Goal: Check status: Check status

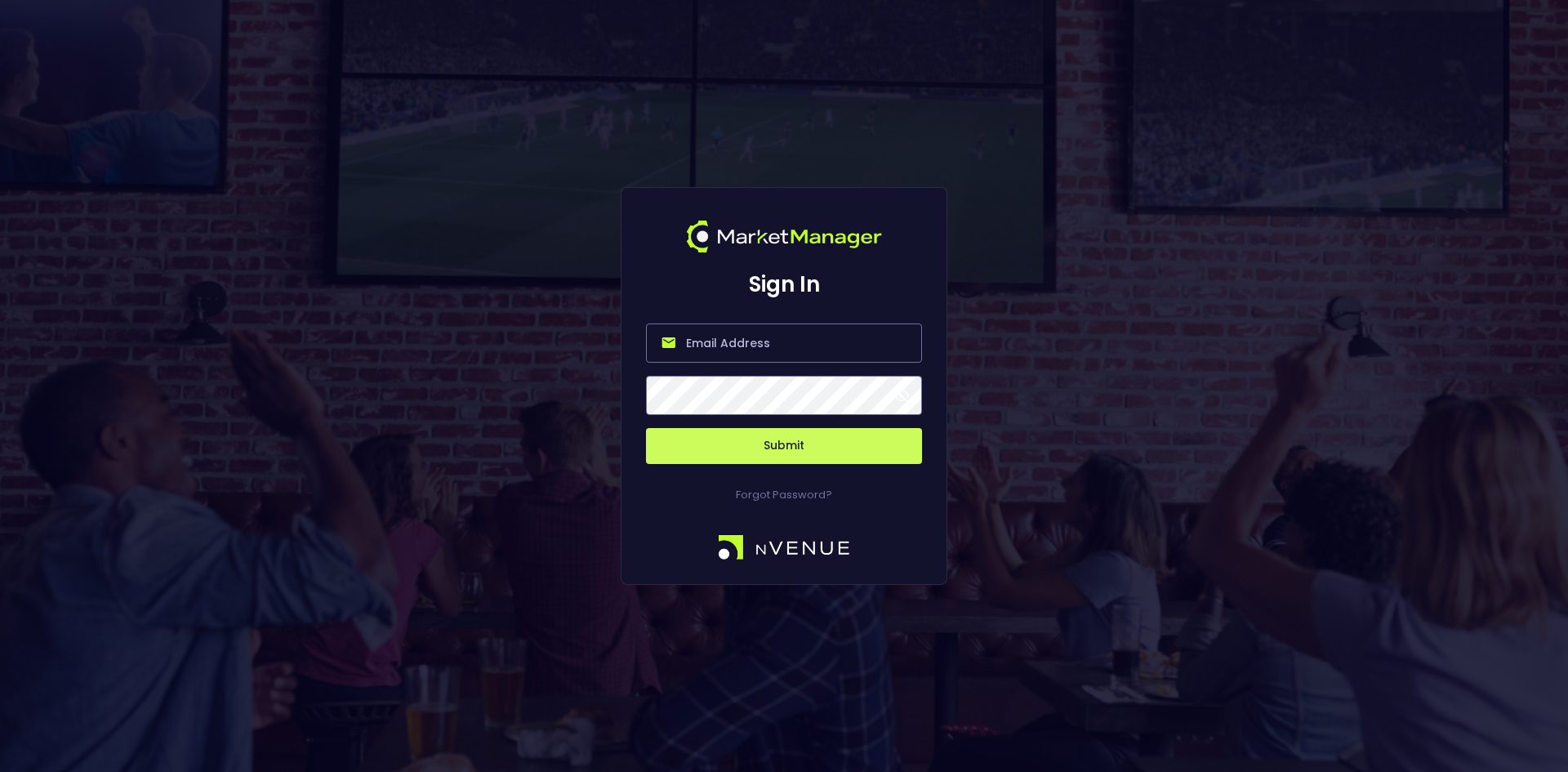
click at [711, 350] on input "email" at bounding box center [783, 343] width 276 height 39
type input "[EMAIL_ADDRESS][DOMAIN_NAME]"
click at [775, 453] on button "Submit" at bounding box center [783, 445] width 276 height 36
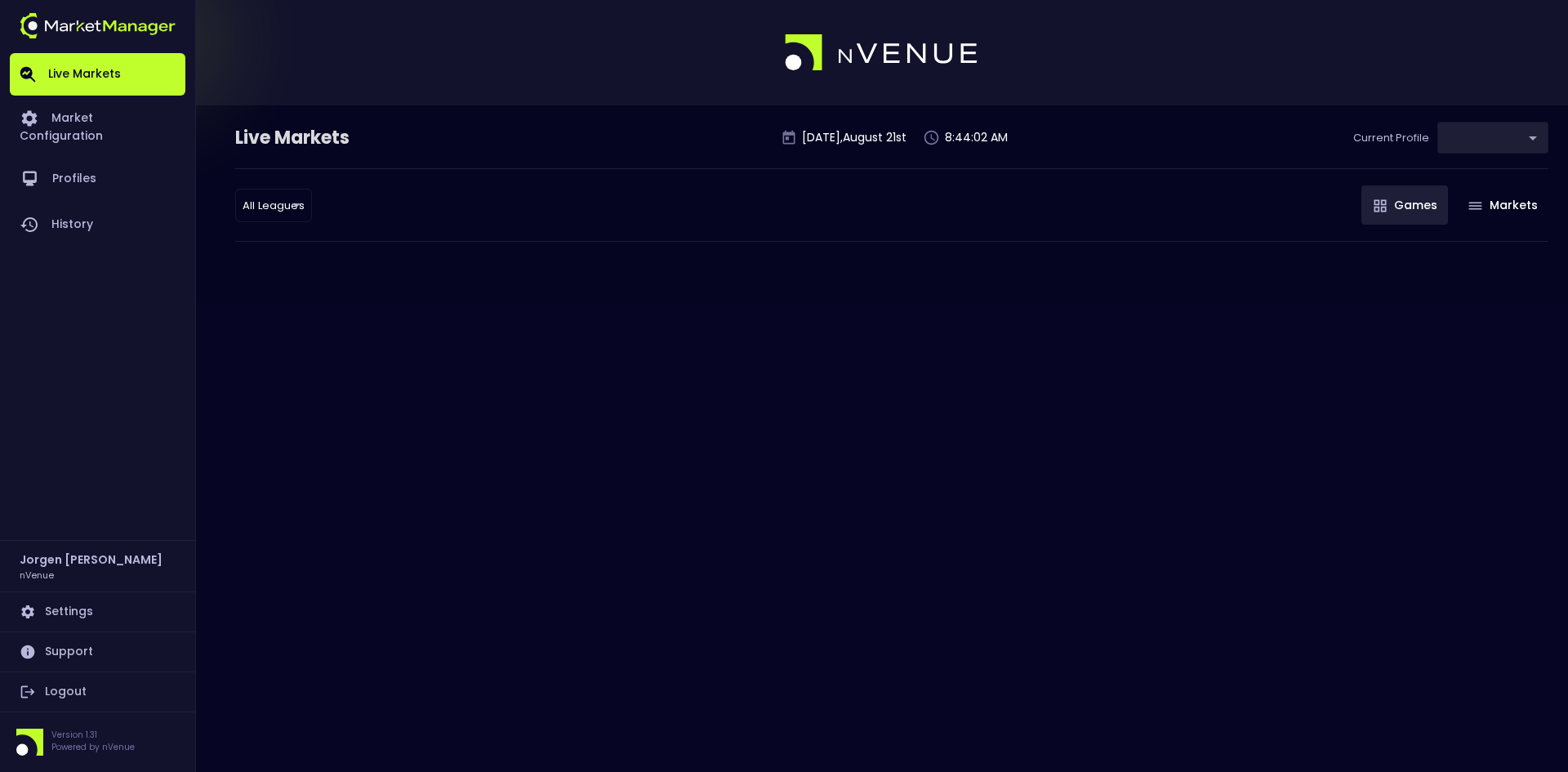
type input "0d810fa5-e353-4d9c-b11d-31f095cae871"
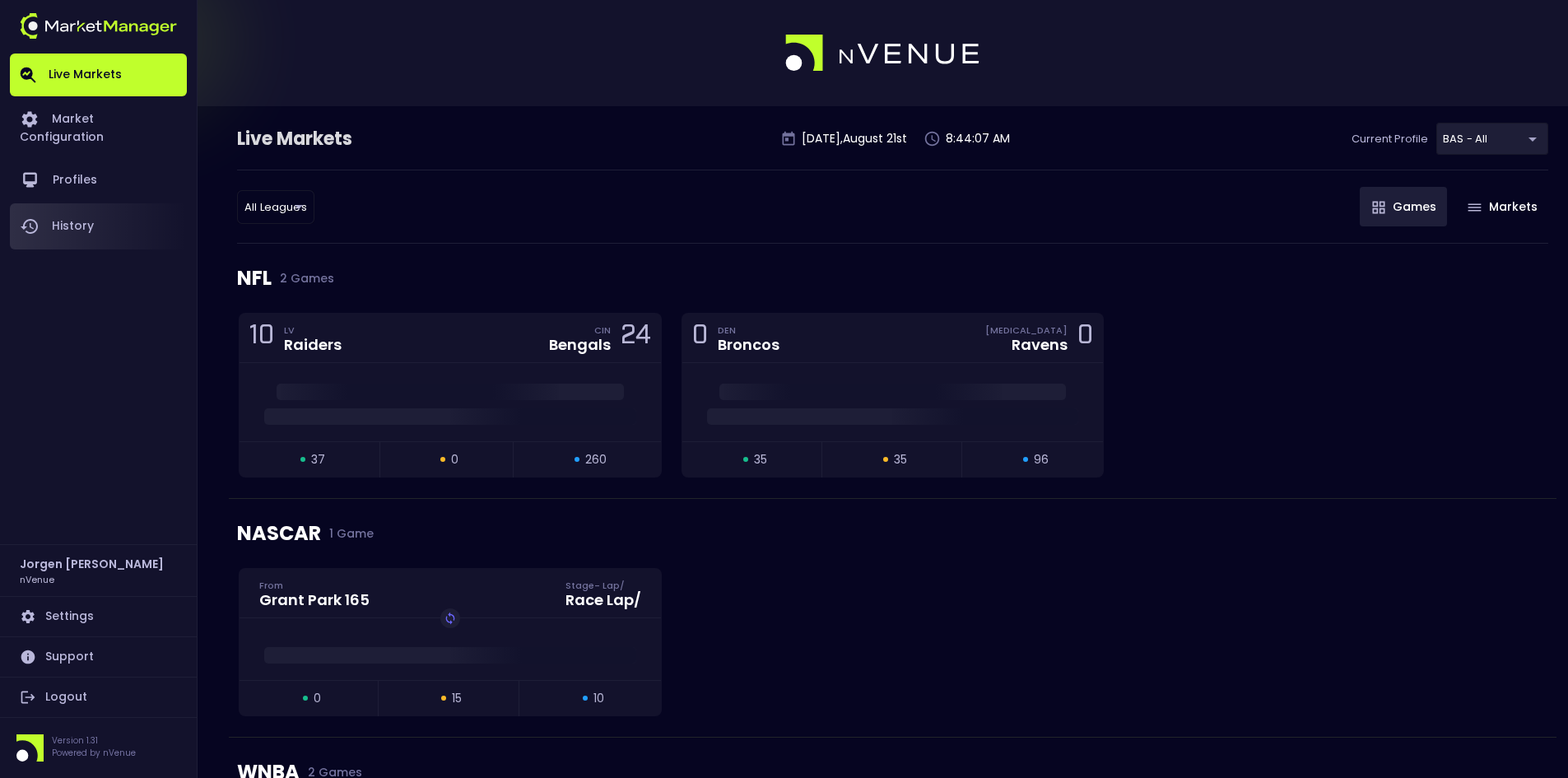
click at [82, 212] on link "History" at bounding box center [98, 226] width 177 height 47
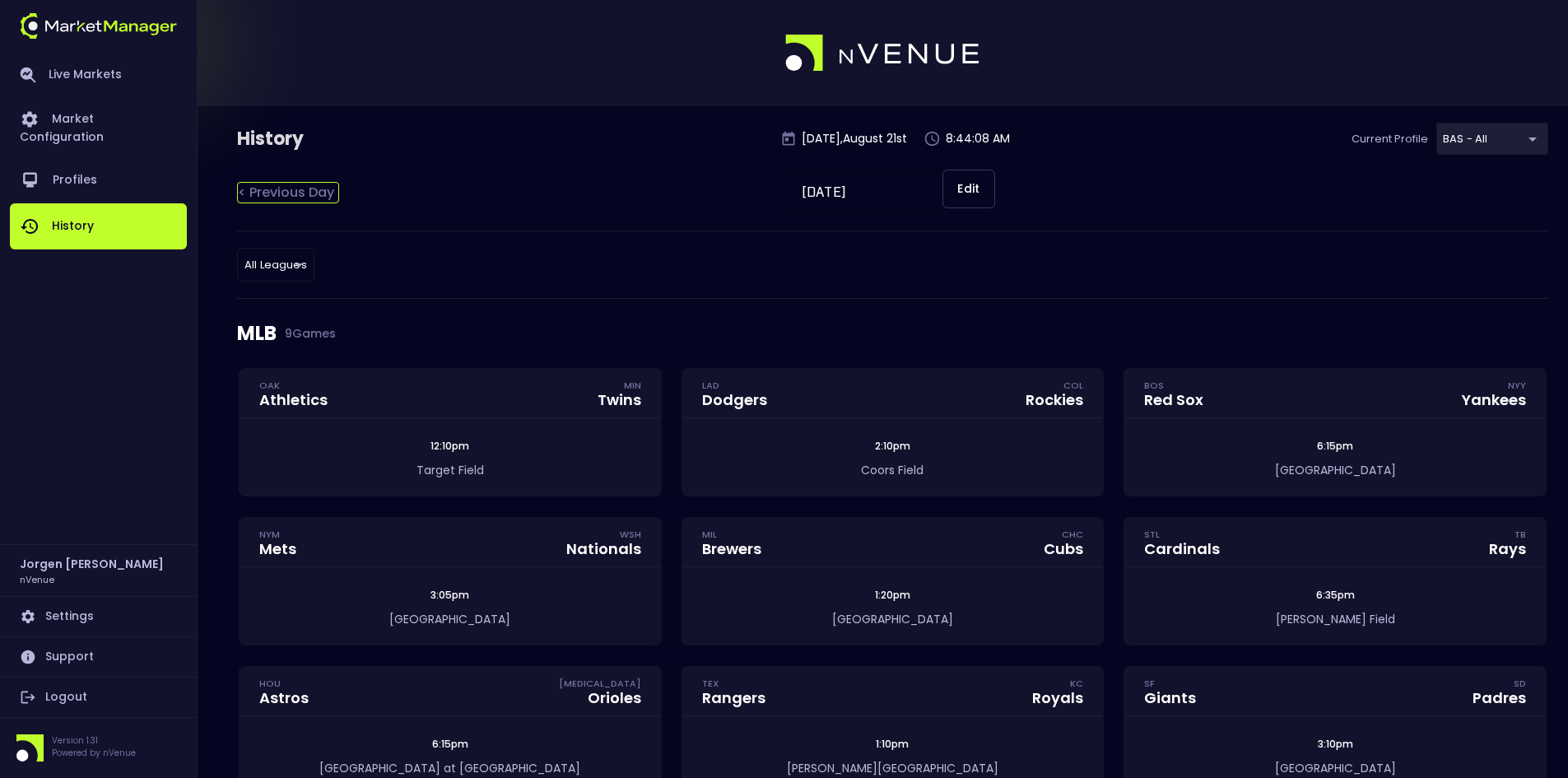
click at [298, 199] on div "< Previous Day" at bounding box center [288, 192] width 102 height 21
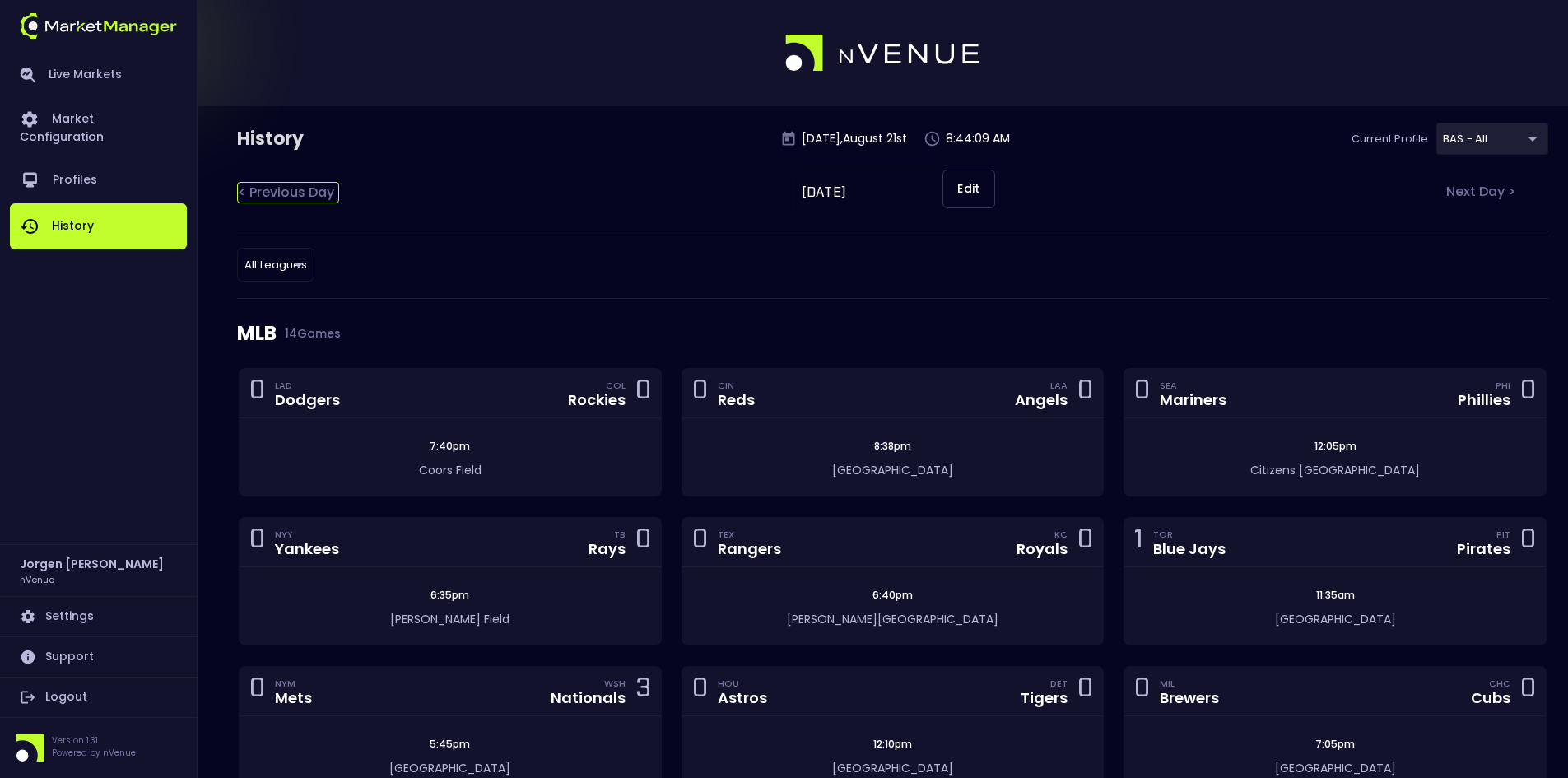
click at [296, 192] on div "< Previous Day" at bounding box center [288, 192] width 102 height 21
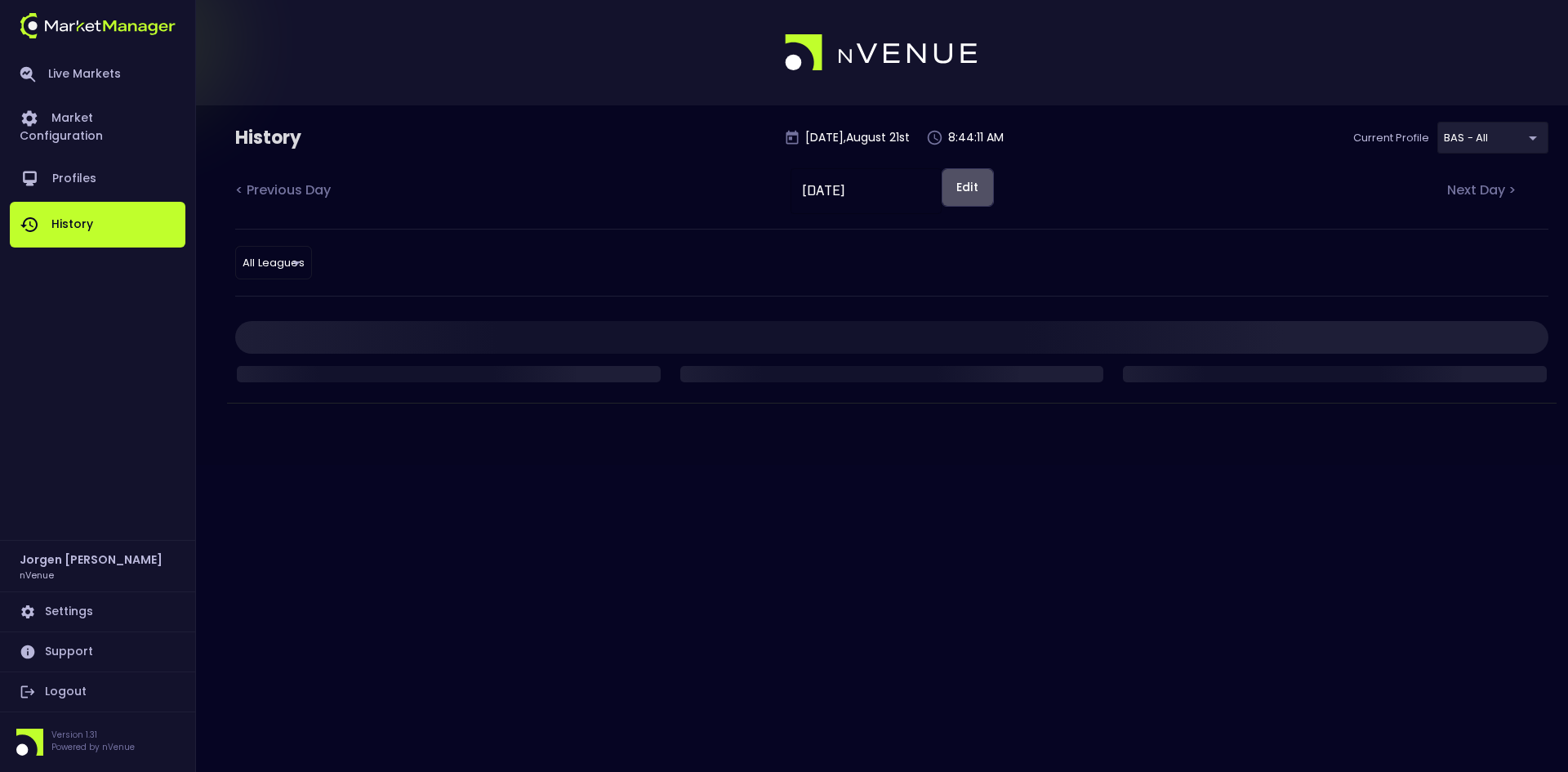
click at [974, 186] on button "Edit" at bounding box center [968, 187] width 52 height 38
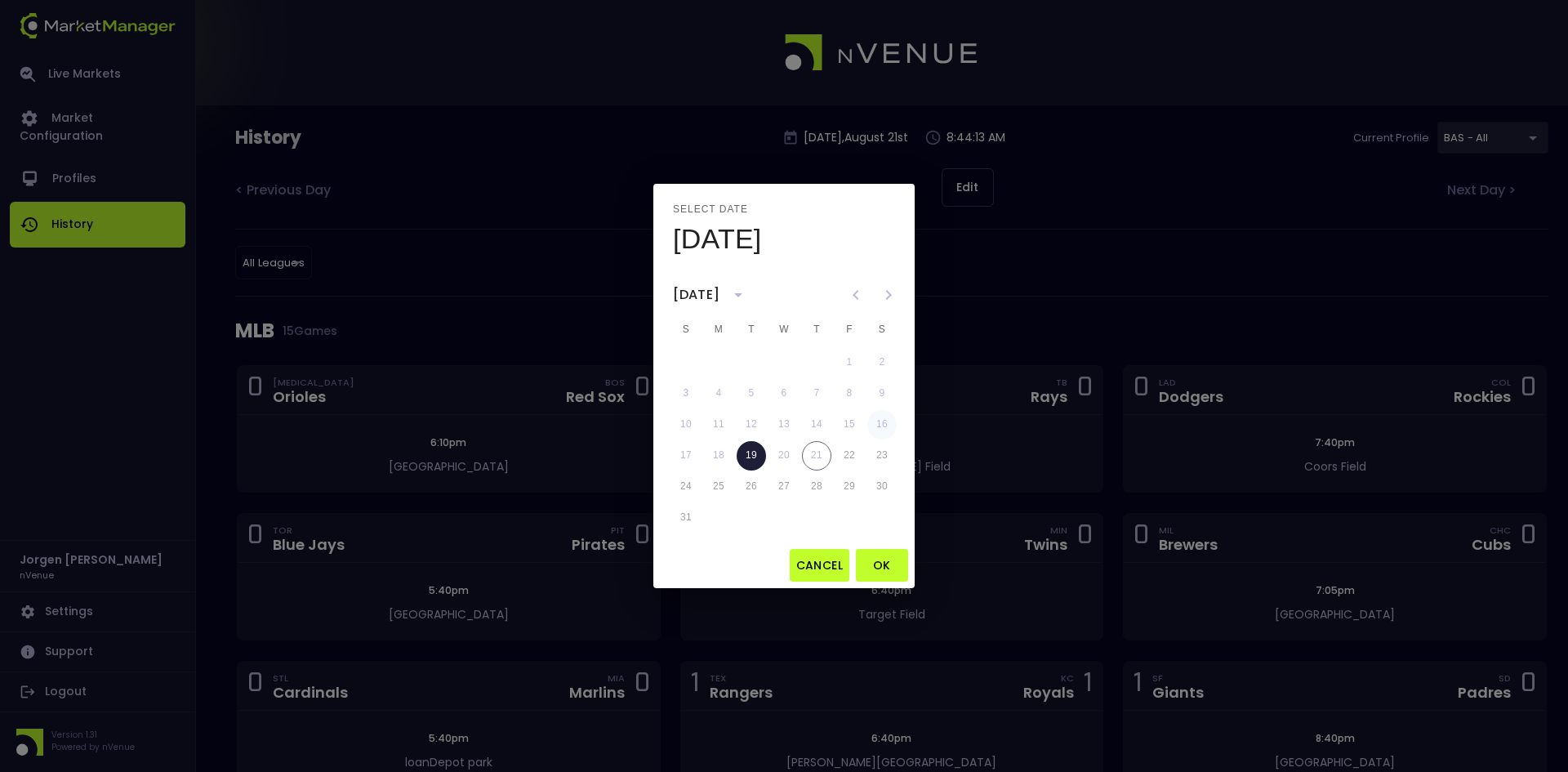
click at [878, 420] on button "16" at bounding box center [882, 424] width 29 height 29
type input "[DATE]"
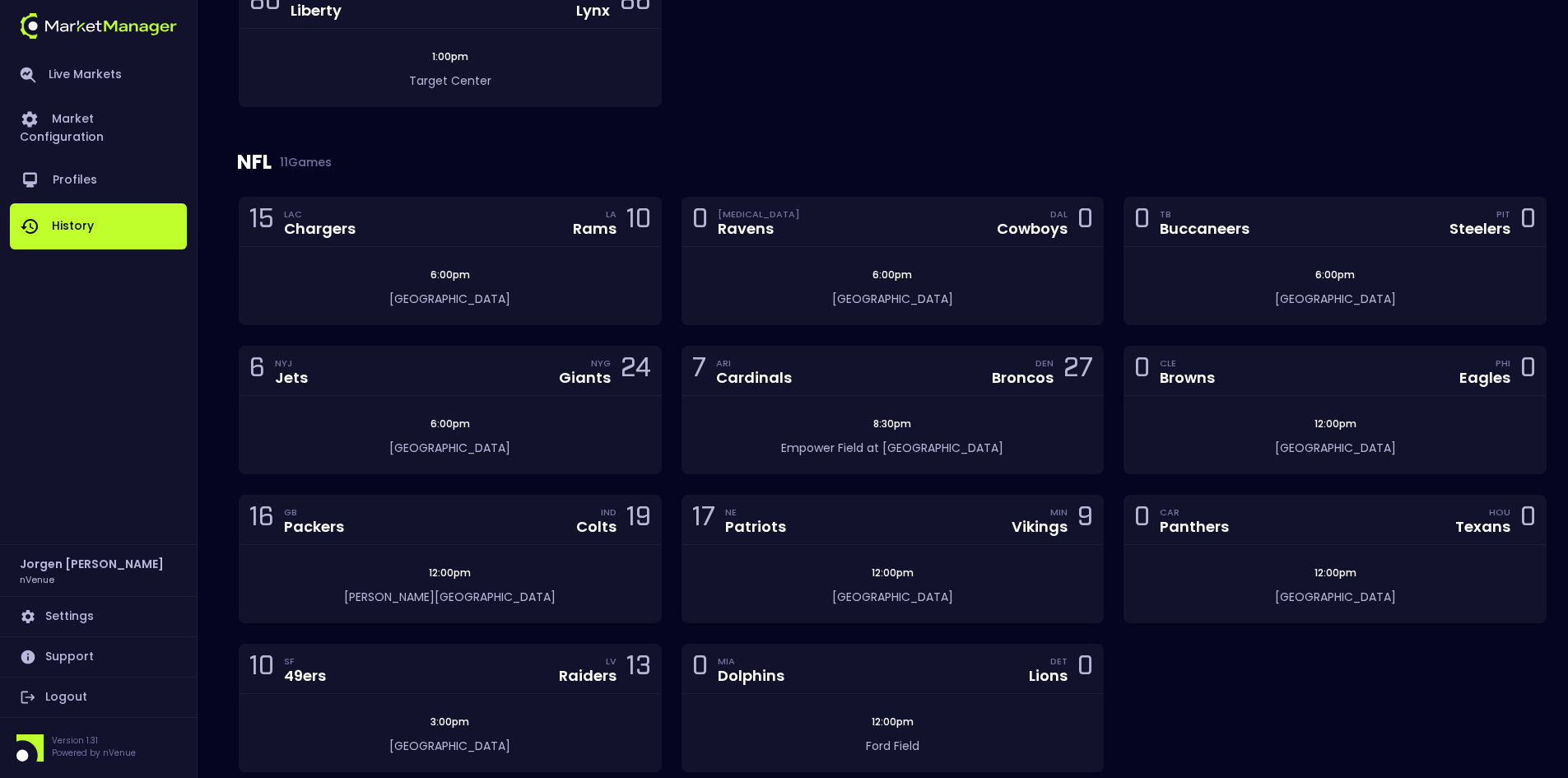
scroll to position [1153, 0]
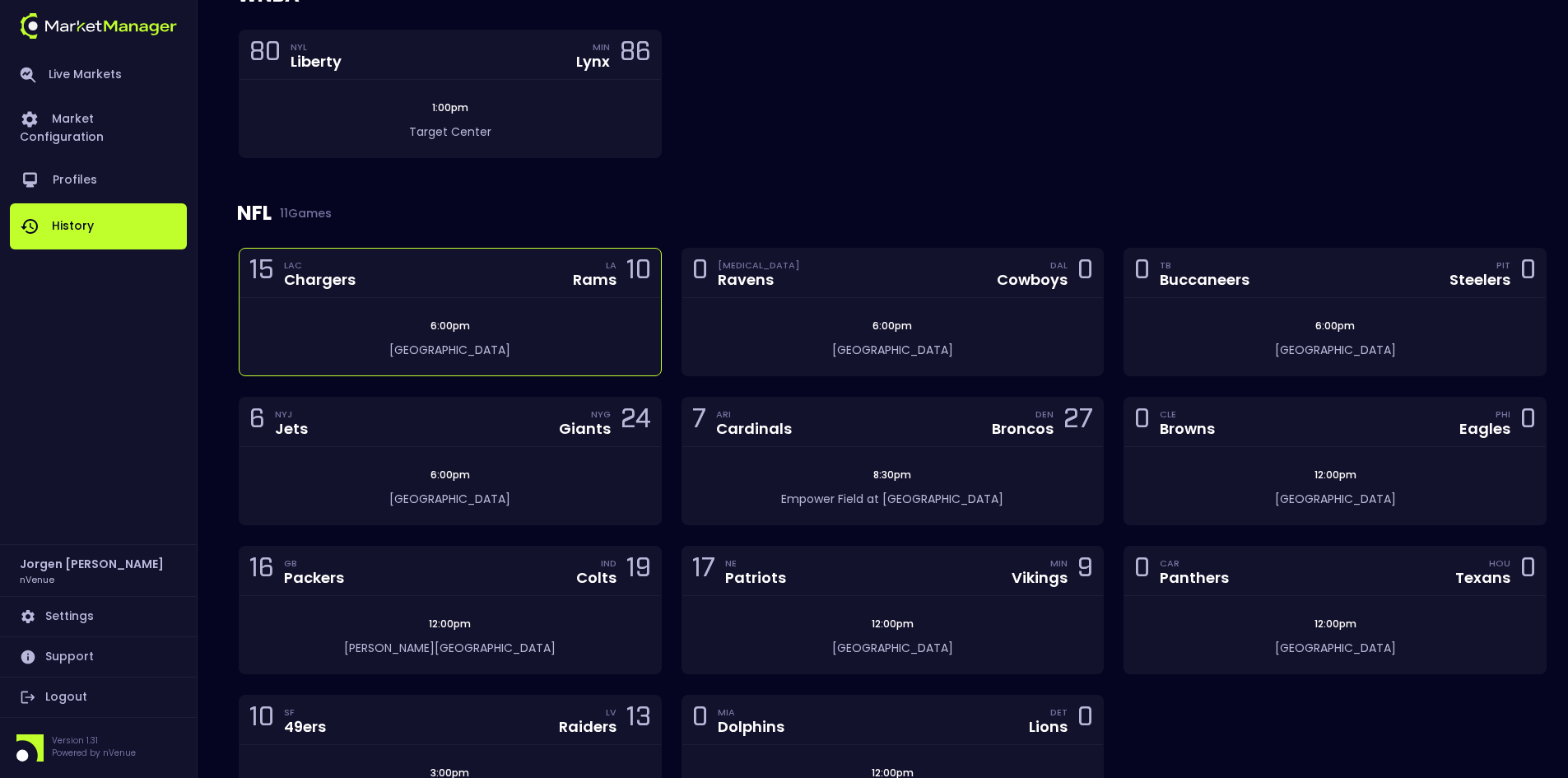
click at [561, 316] on div "6:00pm [GEOGRAPHIC_DATA]" at bounding box center [450, 336] width 421 height 78
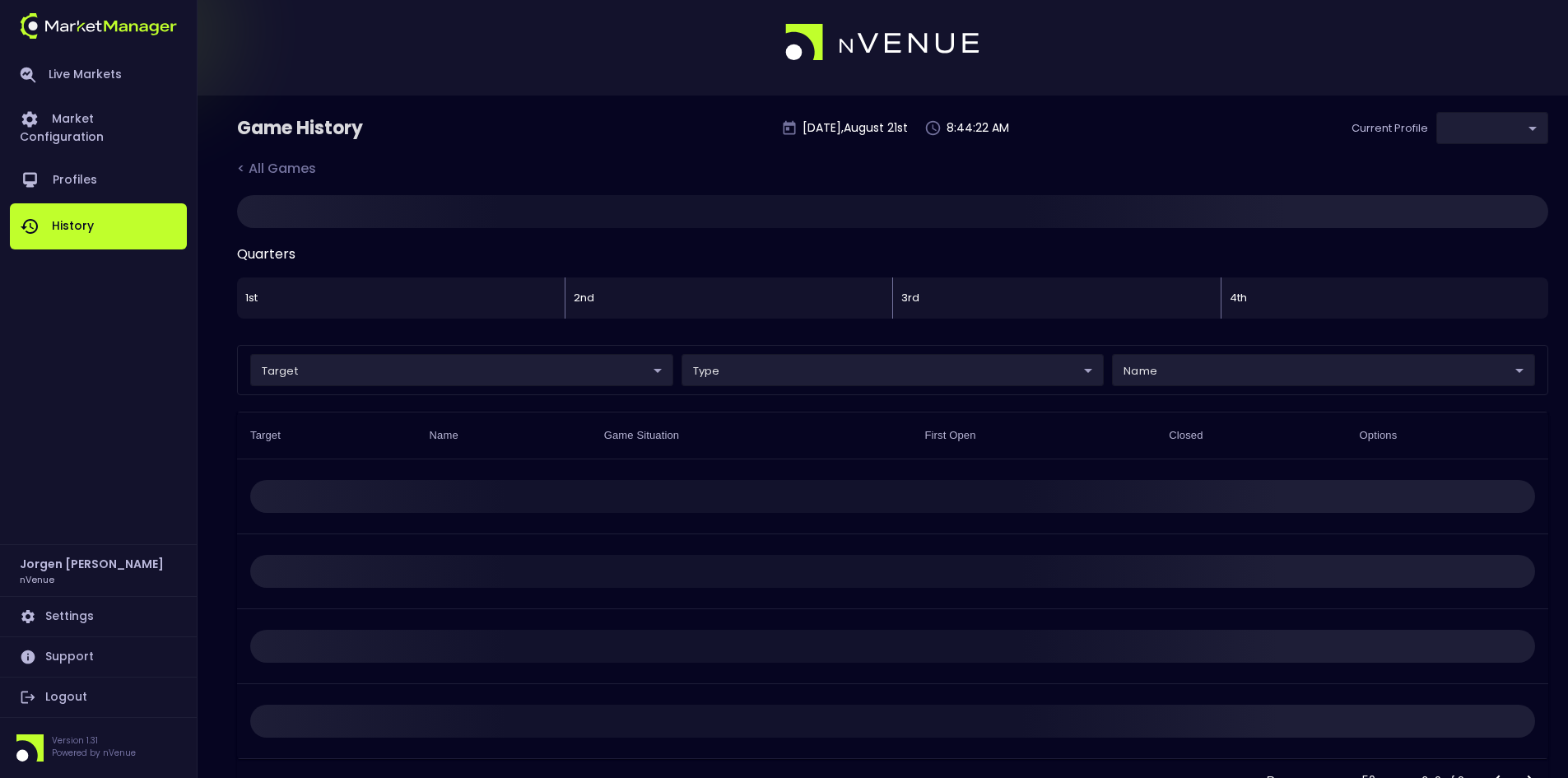
type input "0d810fa5-e353-4d9c-b11d-31f095cae871"
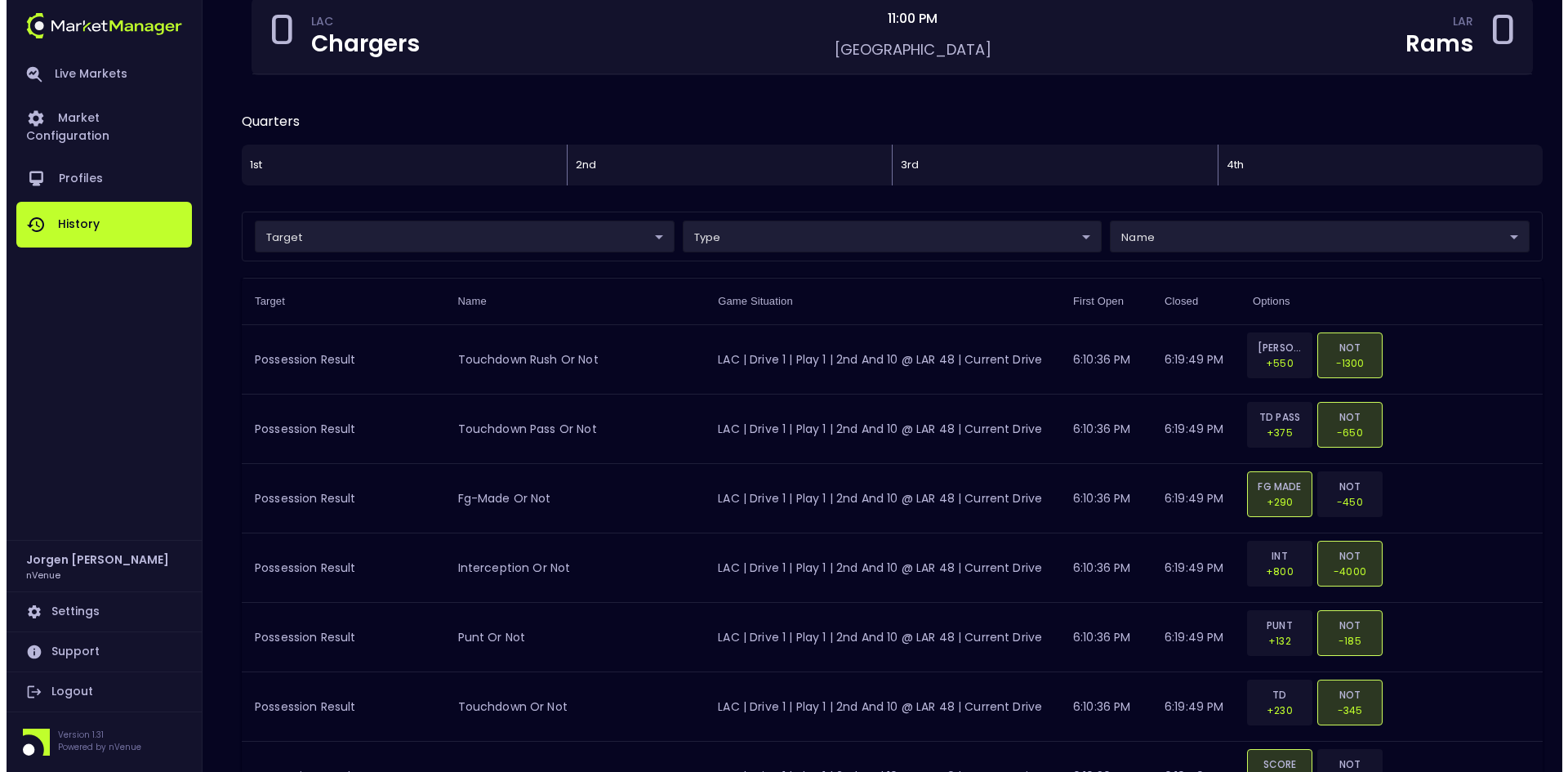
scroll to position [202, 0]
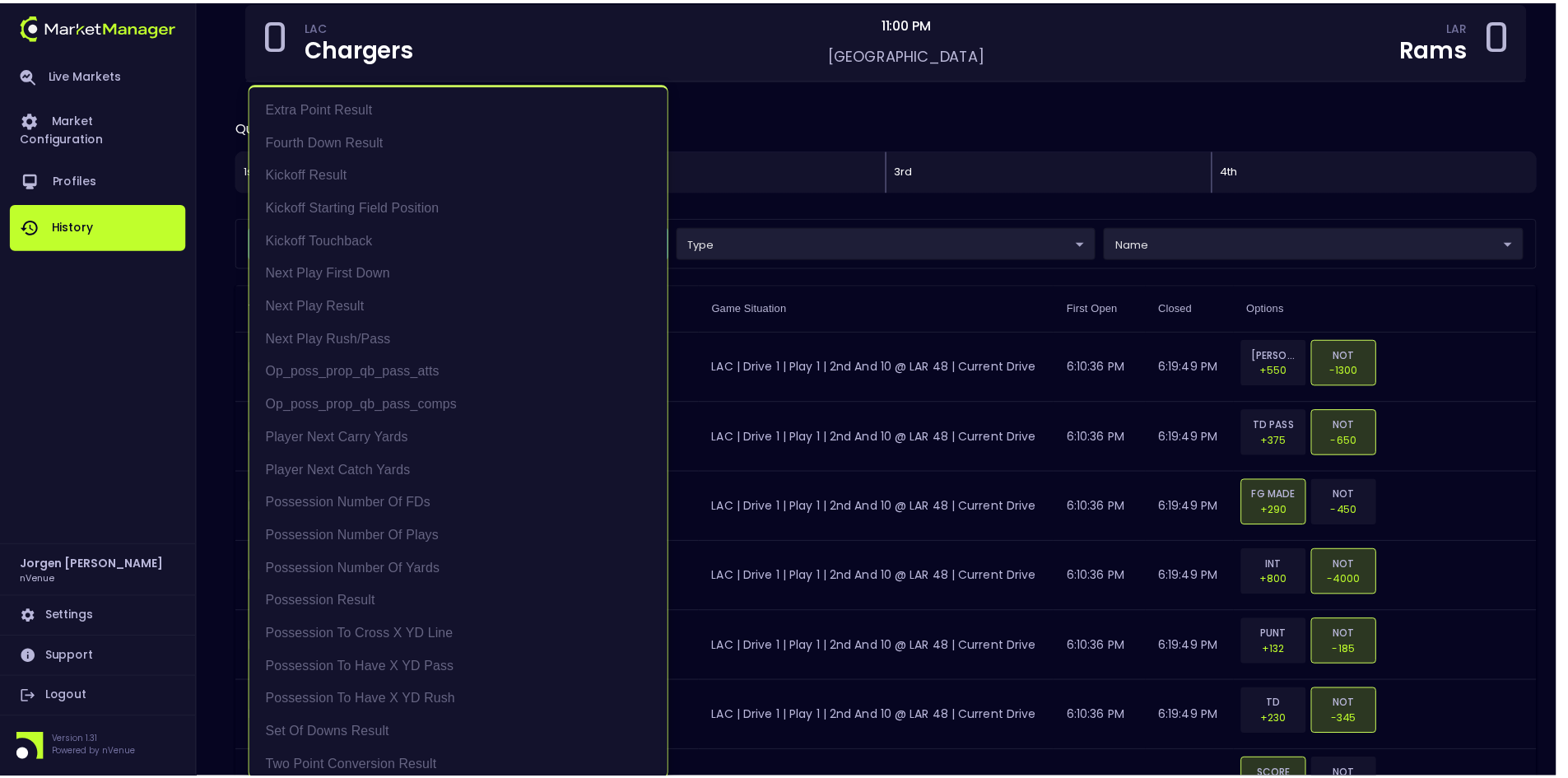
scroll to position [3, 0]
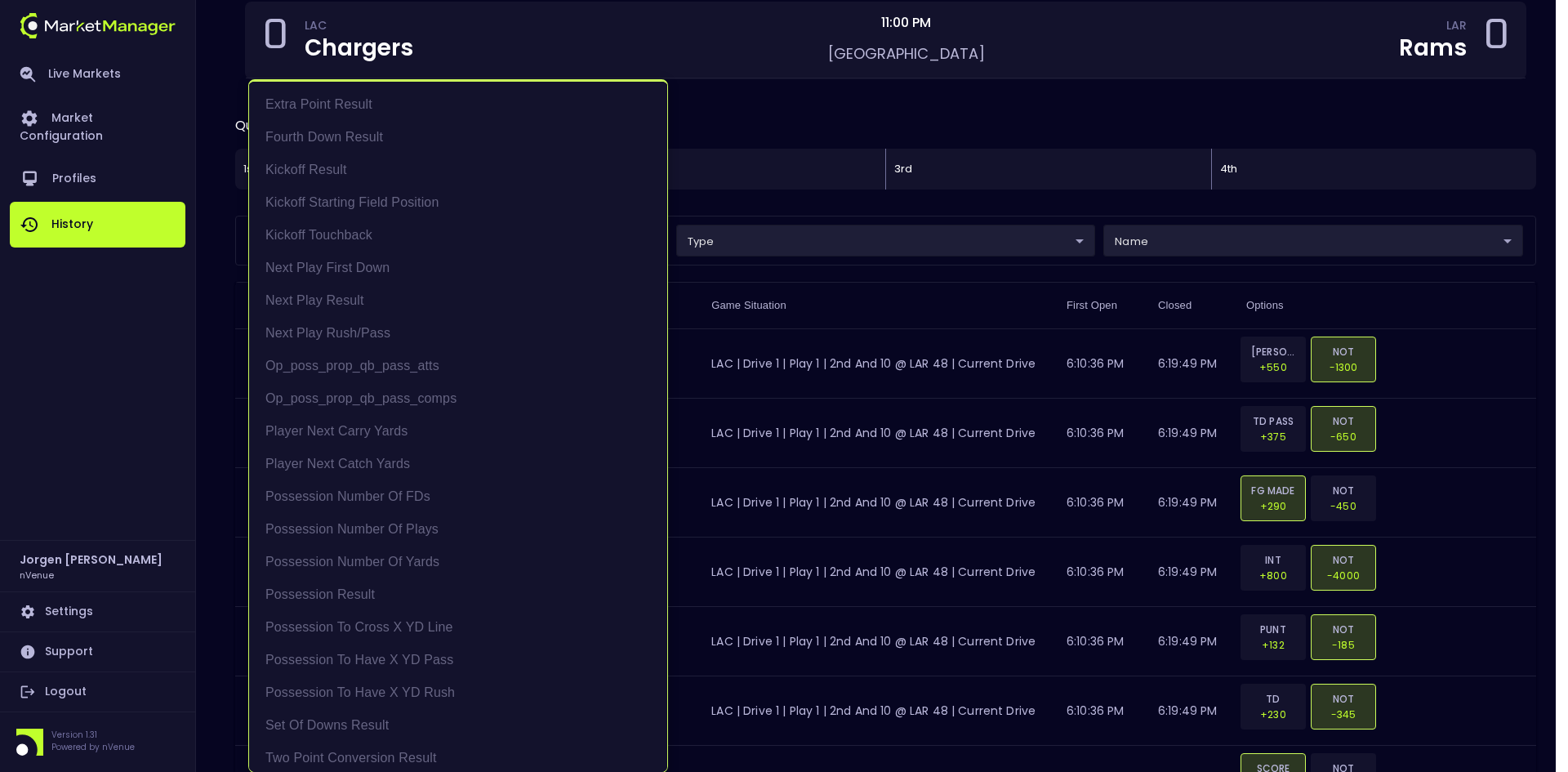
click at [739, 201] on div at bounding box center [784, 386] width 1568 height 772
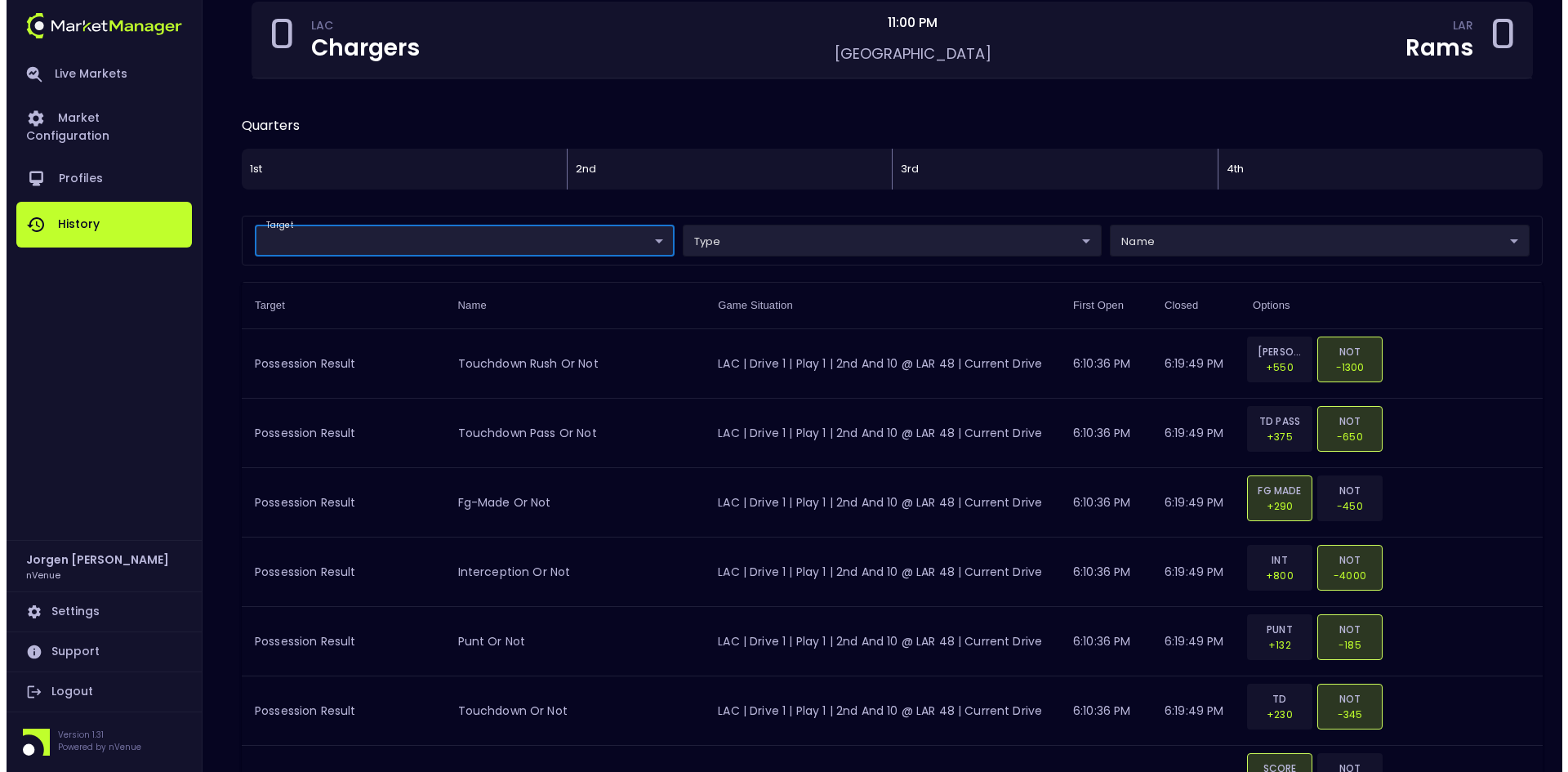
scroll to position [0, 0]
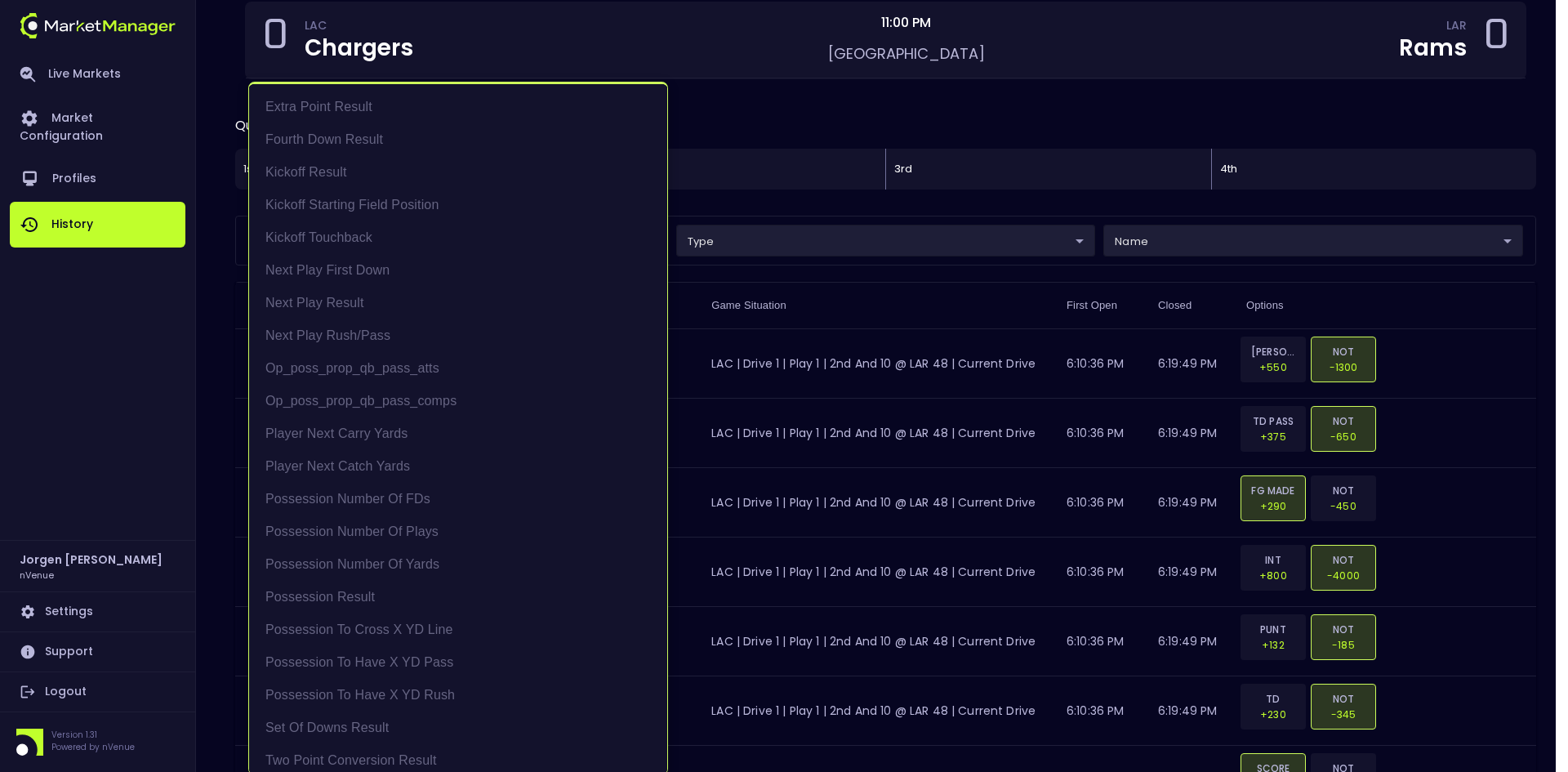
click at [774, 106] on div at bounding box center [784, 386] width 1568 height 772
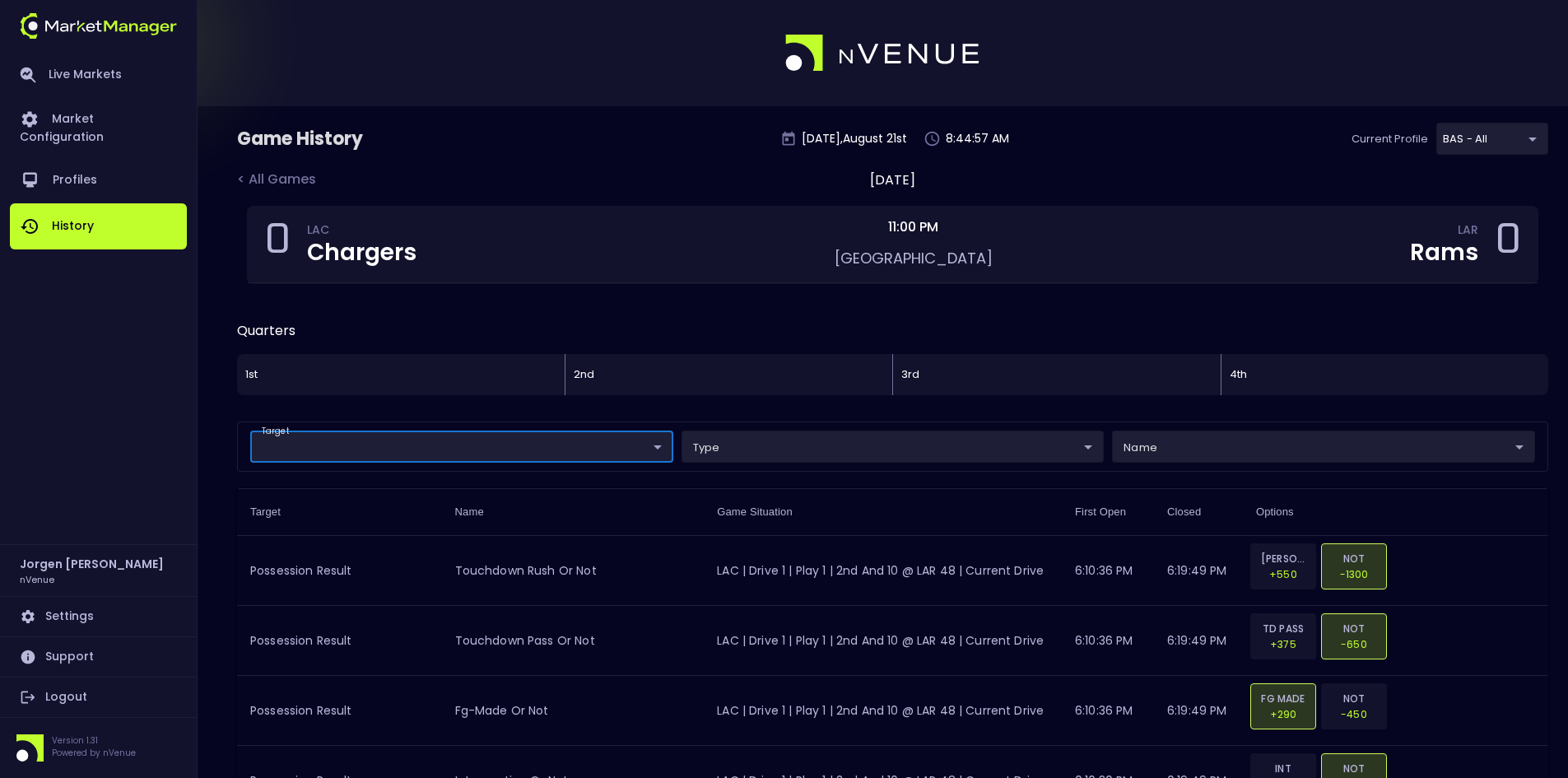
click at [772, 303] on div "0 LAC Chargers 11:00 PM [GEOGRAPHIC_DATA] LAR Rams 0" at bounding box center [892, 255] width 1311 height 98
